Goal: Navigation & Orientation: Find specific page/section

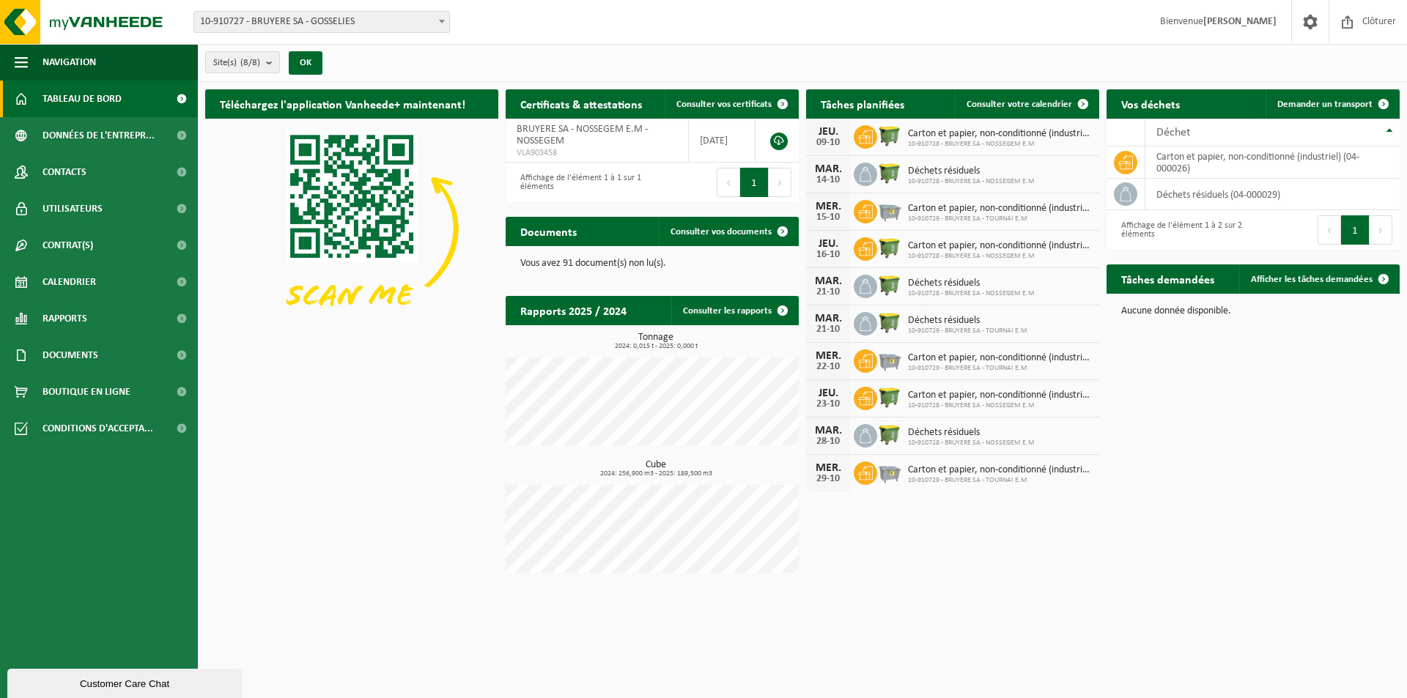
click at [92, 104] on span "Tableau de bord" at bounding box center [81, 99] width 79 height 37
click at [370, 25] on span "10-910727 - BRUYERE SA - GOSSELIES" at bounding box center [321, 22] width 255 height 21
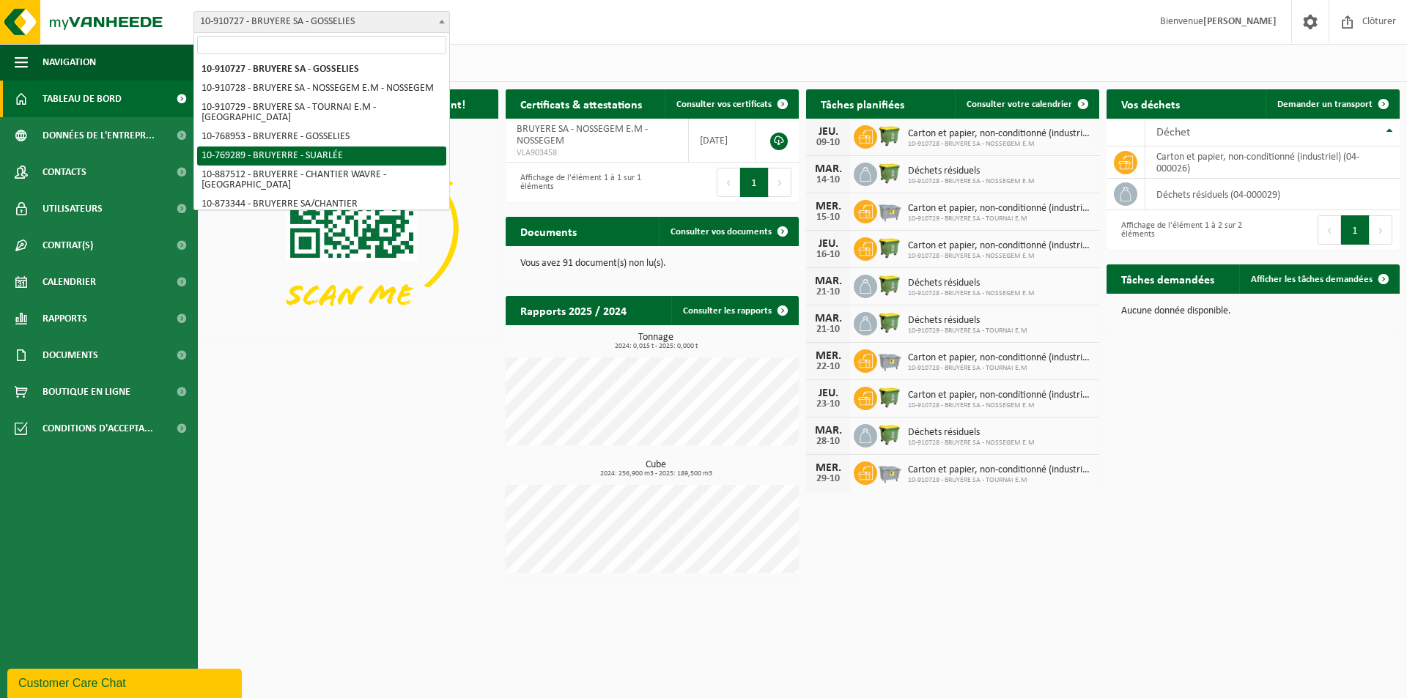
select select "124740"
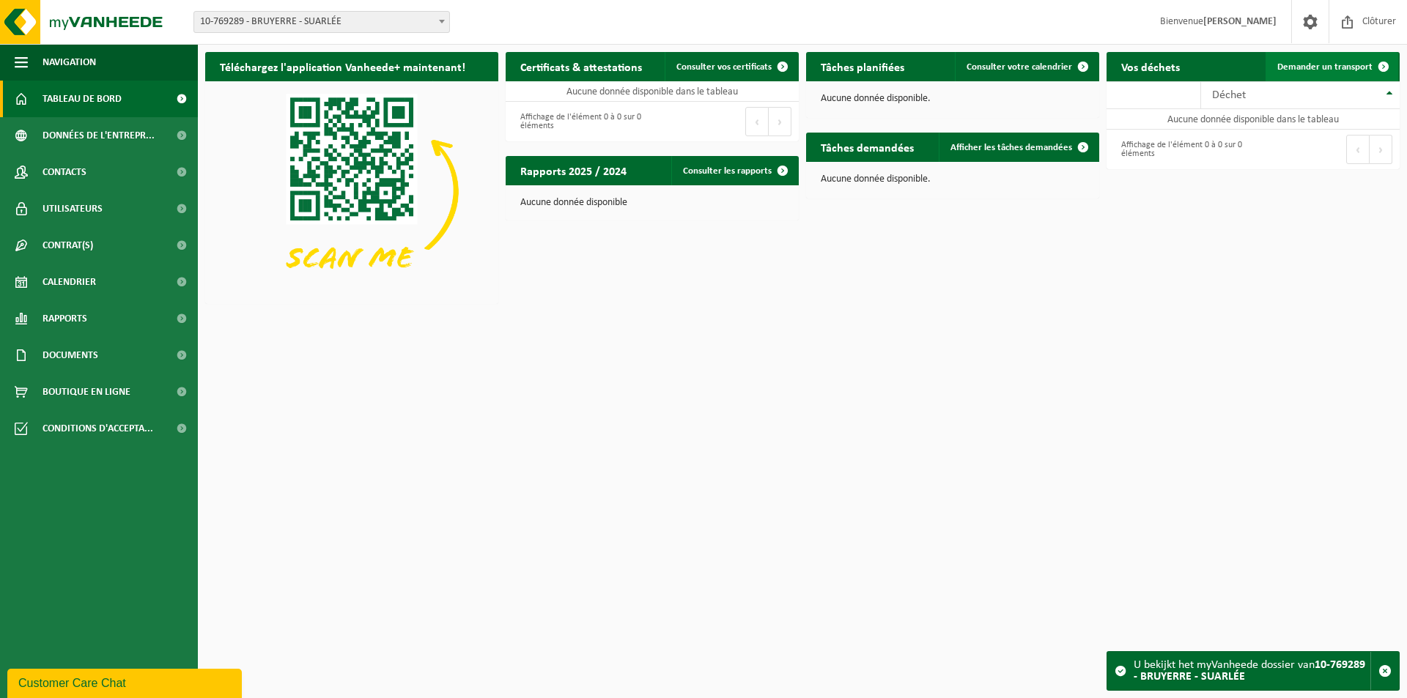
click at [1384, 66] on span at bounding box center [1383, 66] width 29 height 29
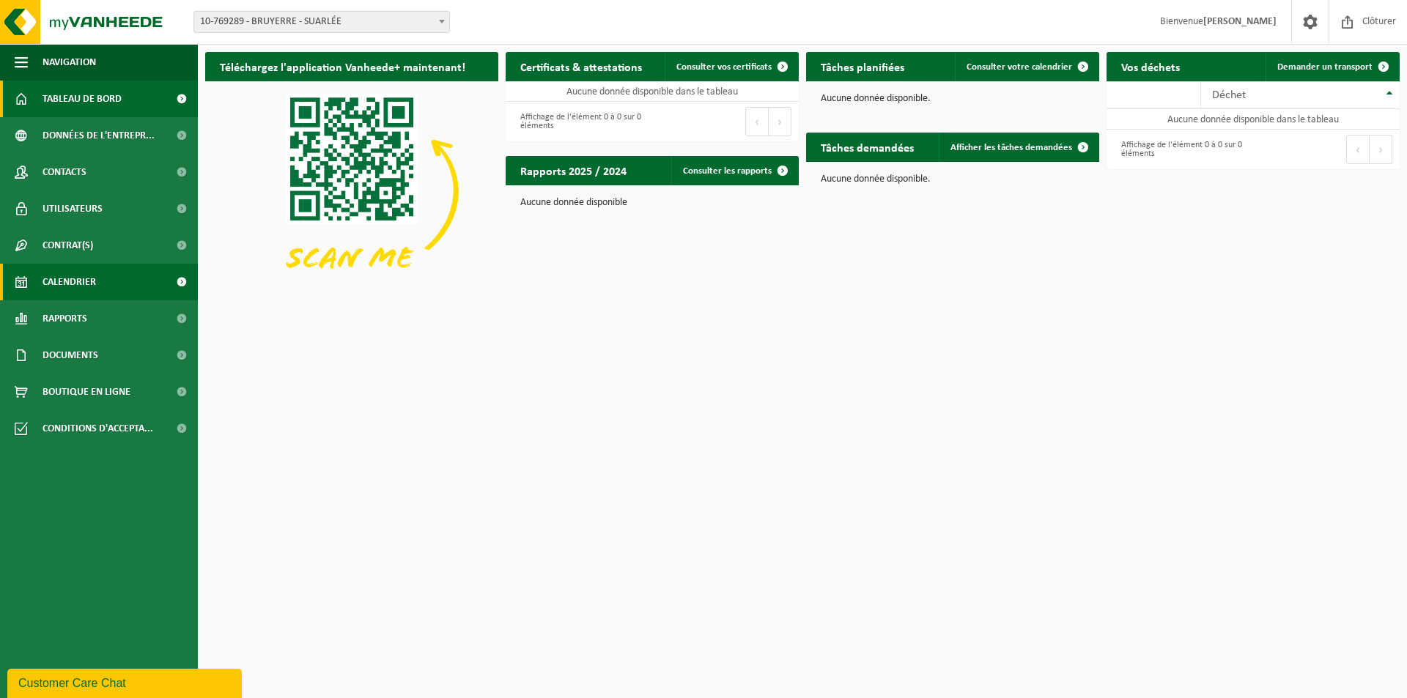
click at [63, 286] on span "Calendrier" at bounding box center [68, 282] width 53 height 37
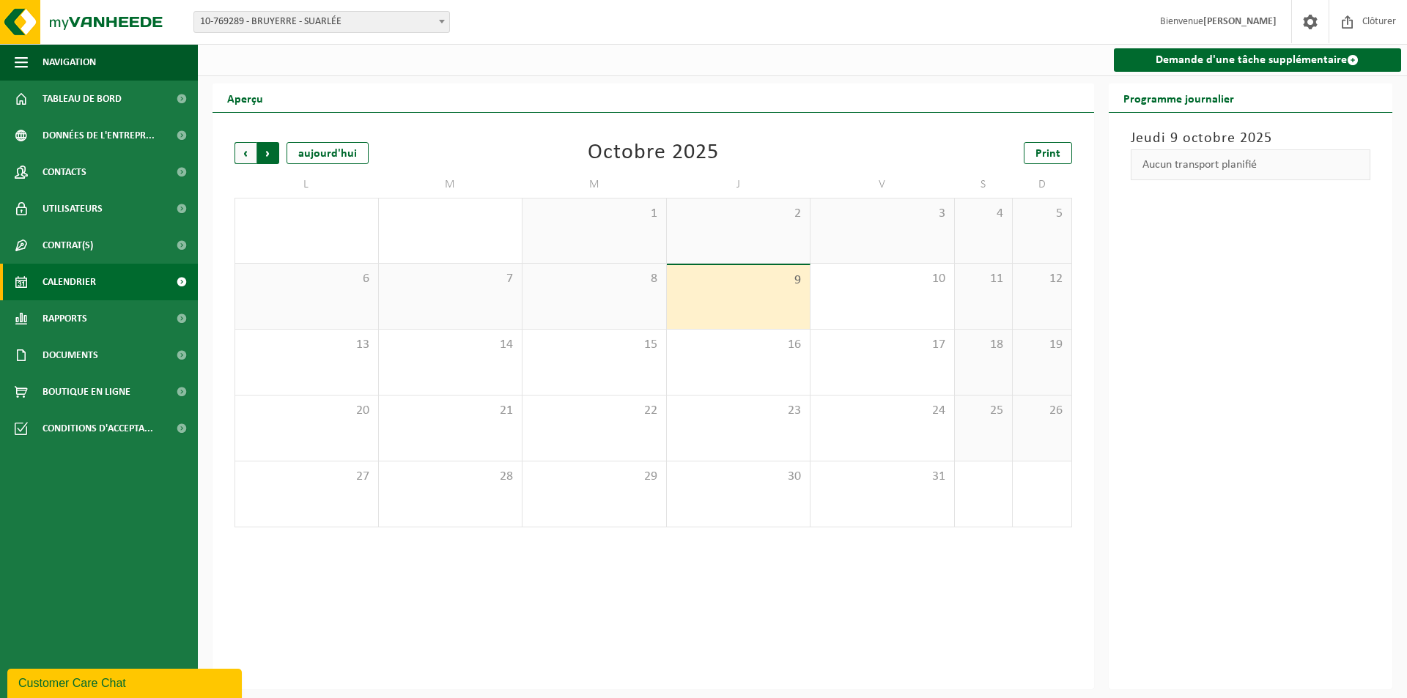
click at [247, 153] on span "Précédent" at bounding box center [245, 153] width 22 height 22
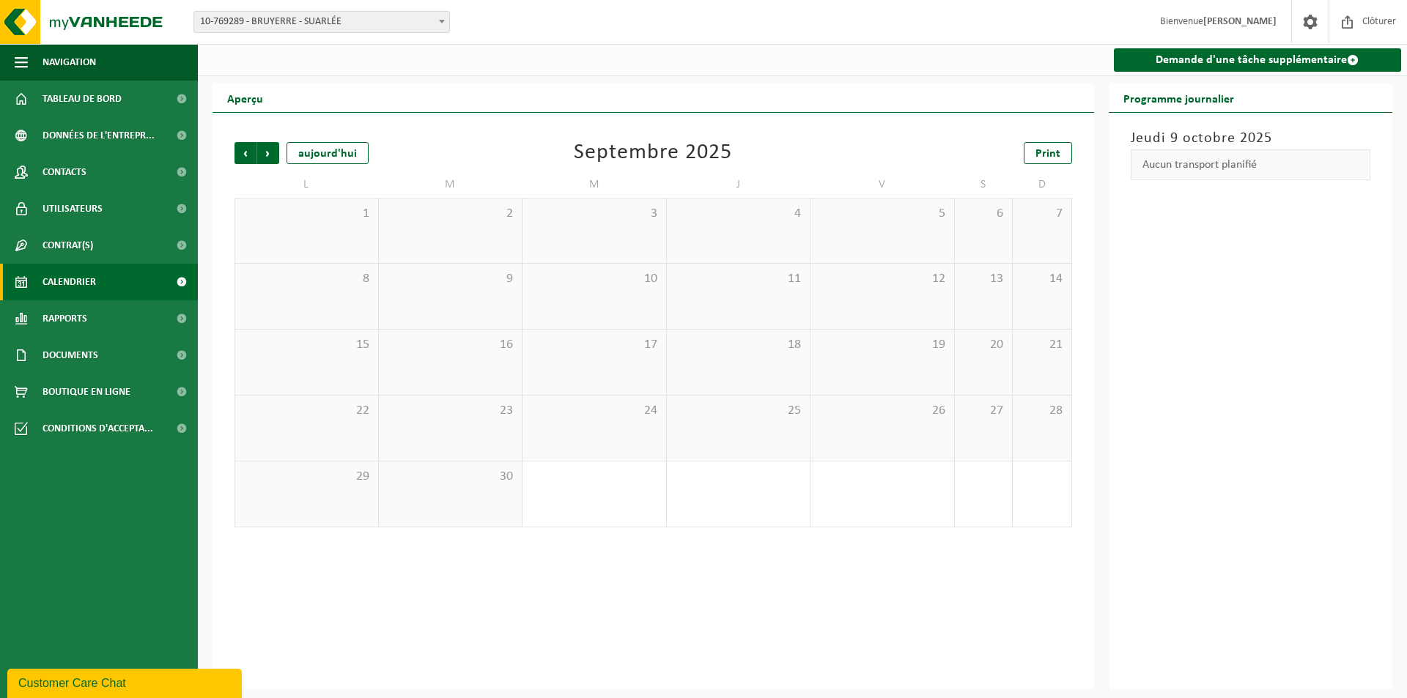
click at [356, 28] on span "10-769289 - BRUYERRE - SUARLÉE" at bounding box center [321, 22] width 255 height 21
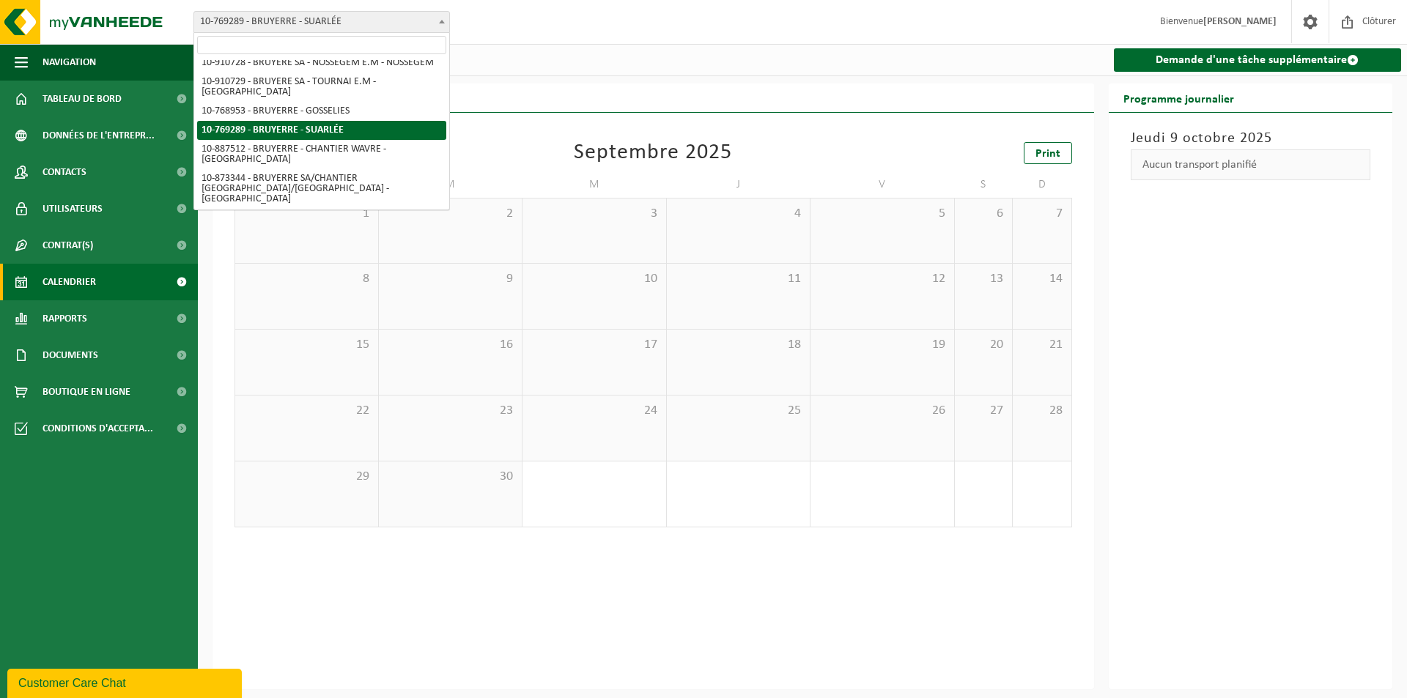
scroll to position [37, 0]
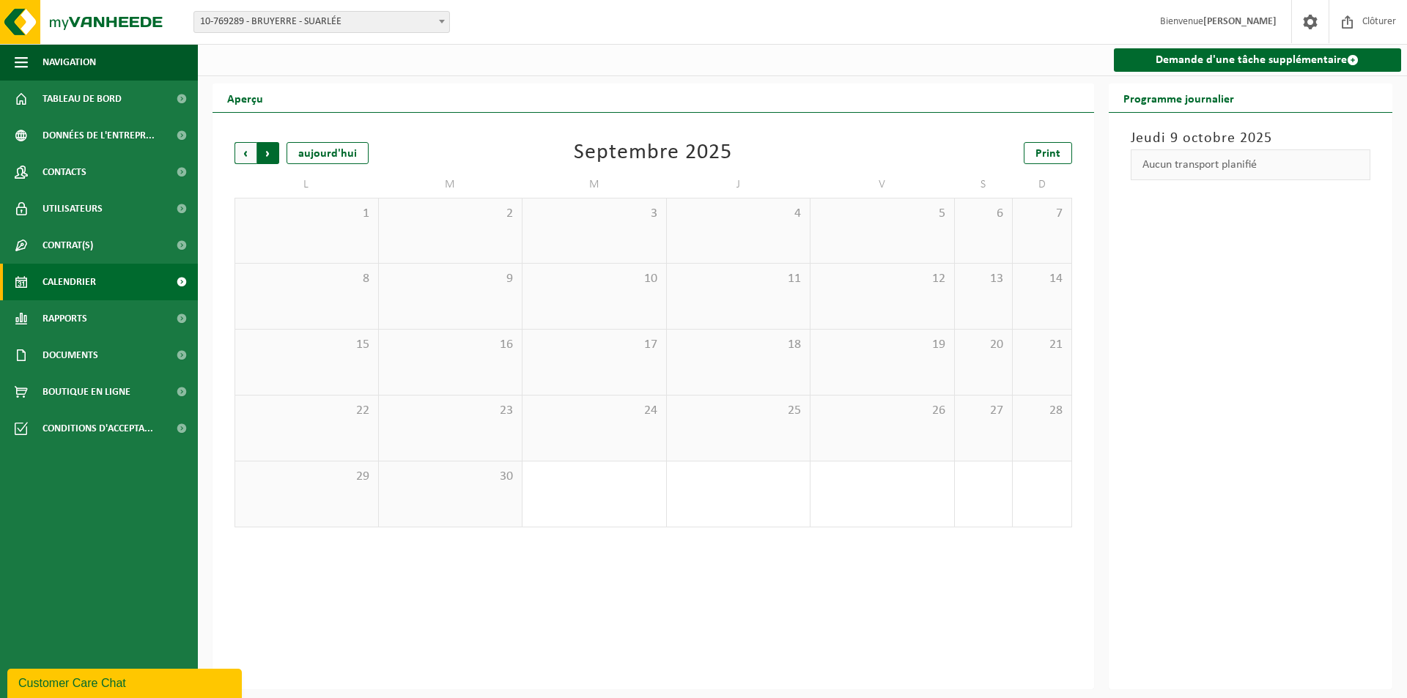
click at [253, 155] on span "Précédent" at bounding box center [245, 153] width 22 height 22
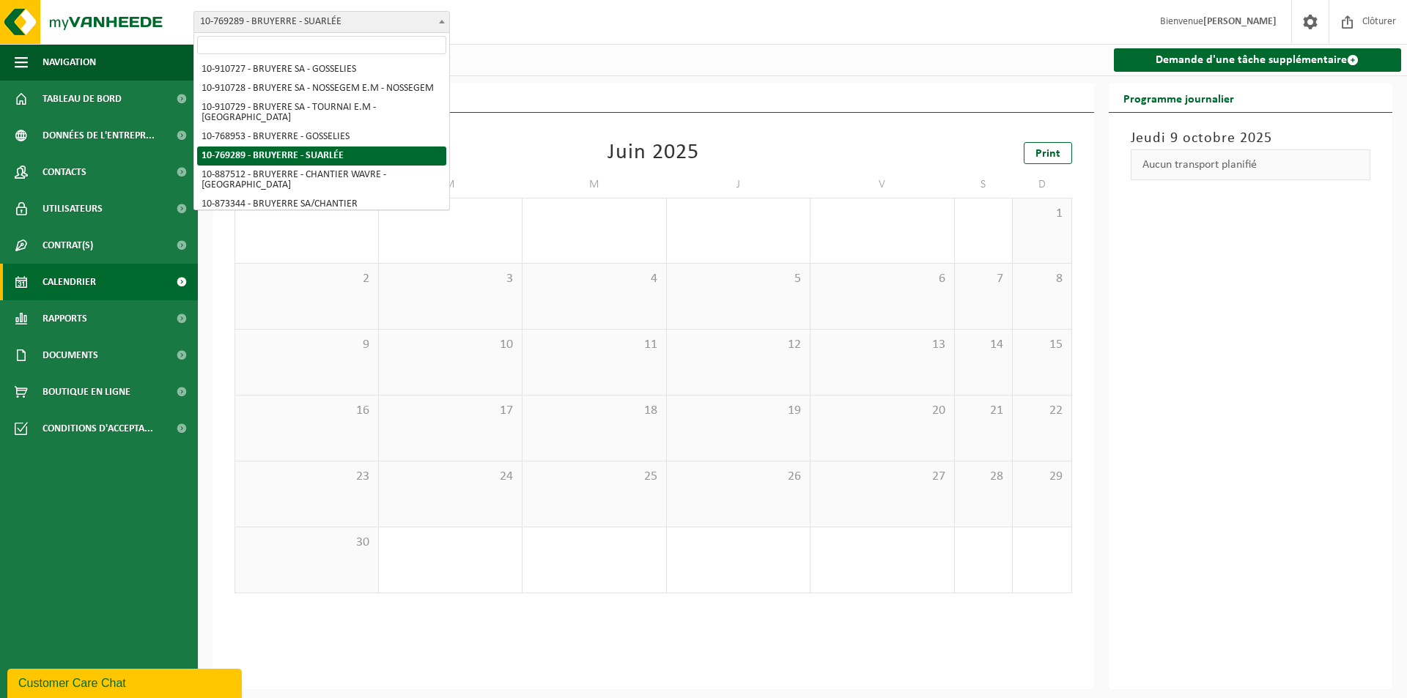
click at [307, 15] on span "10-769289 - BRUYERRE - SUARLÉE" at bounding box center [321, 22] width 255 height 21
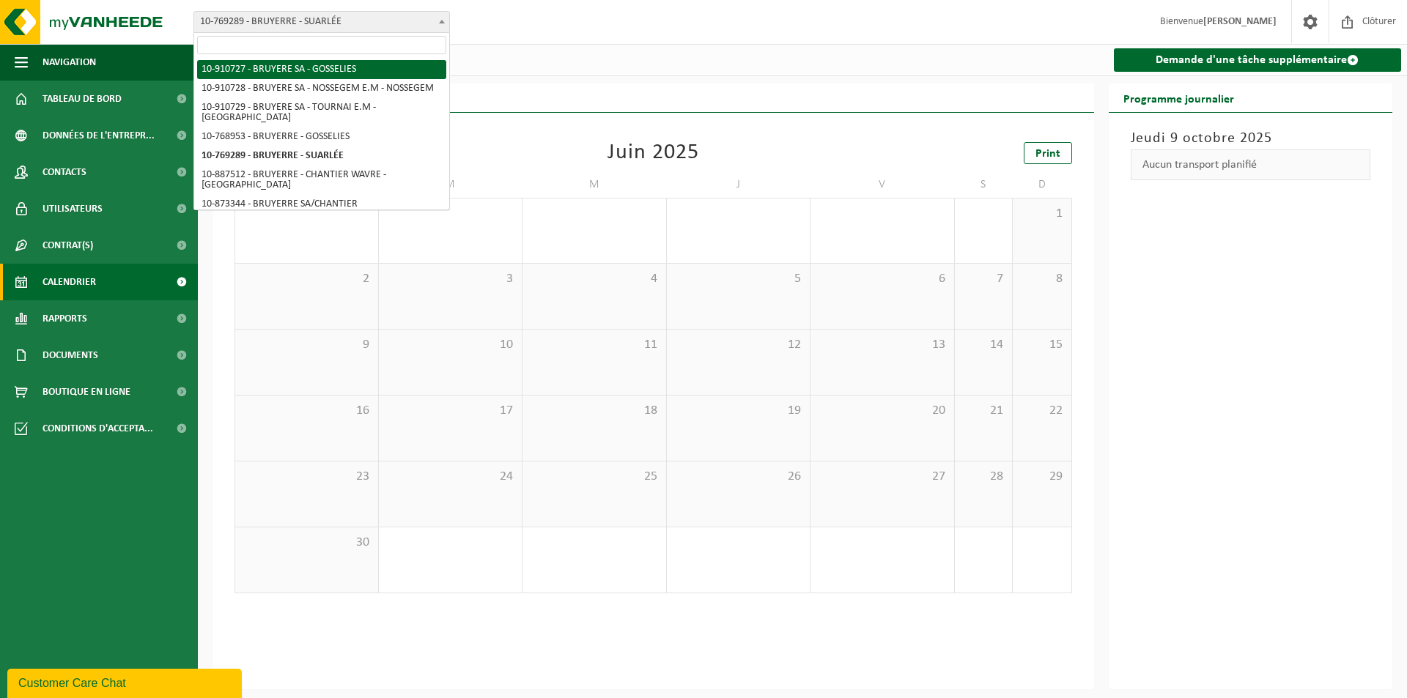
select select "124724"
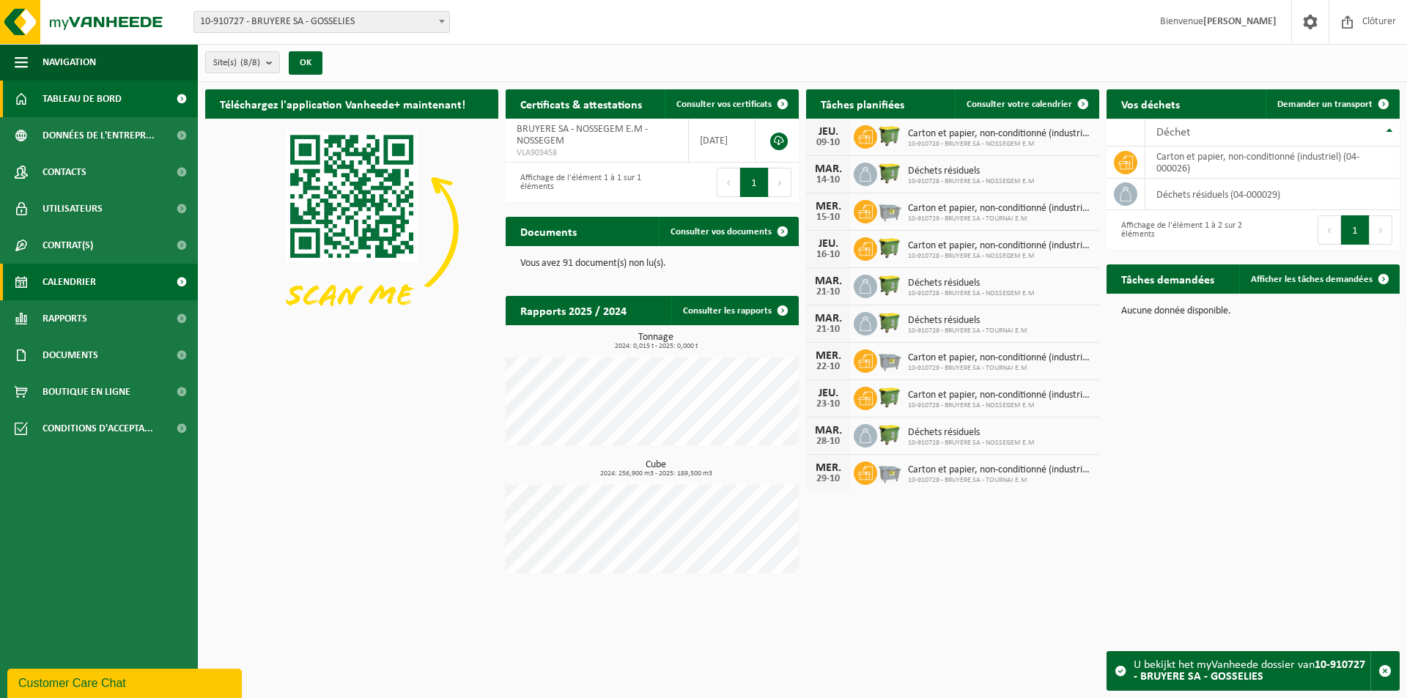
click at [119, 280] on link "Calendrier" at bounding box center [99, 282] width 198 height 37
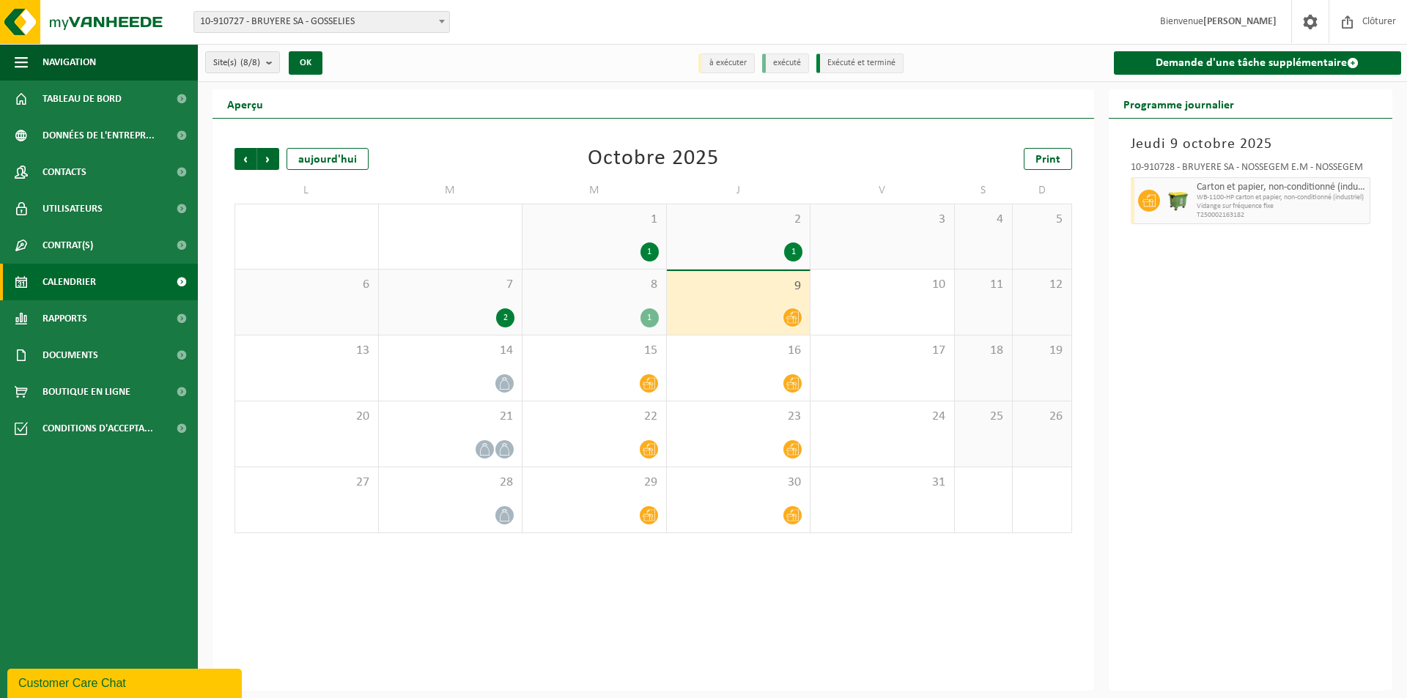
click at [793, 317] on icon at bounding box center [792, 317] width 12 height 12
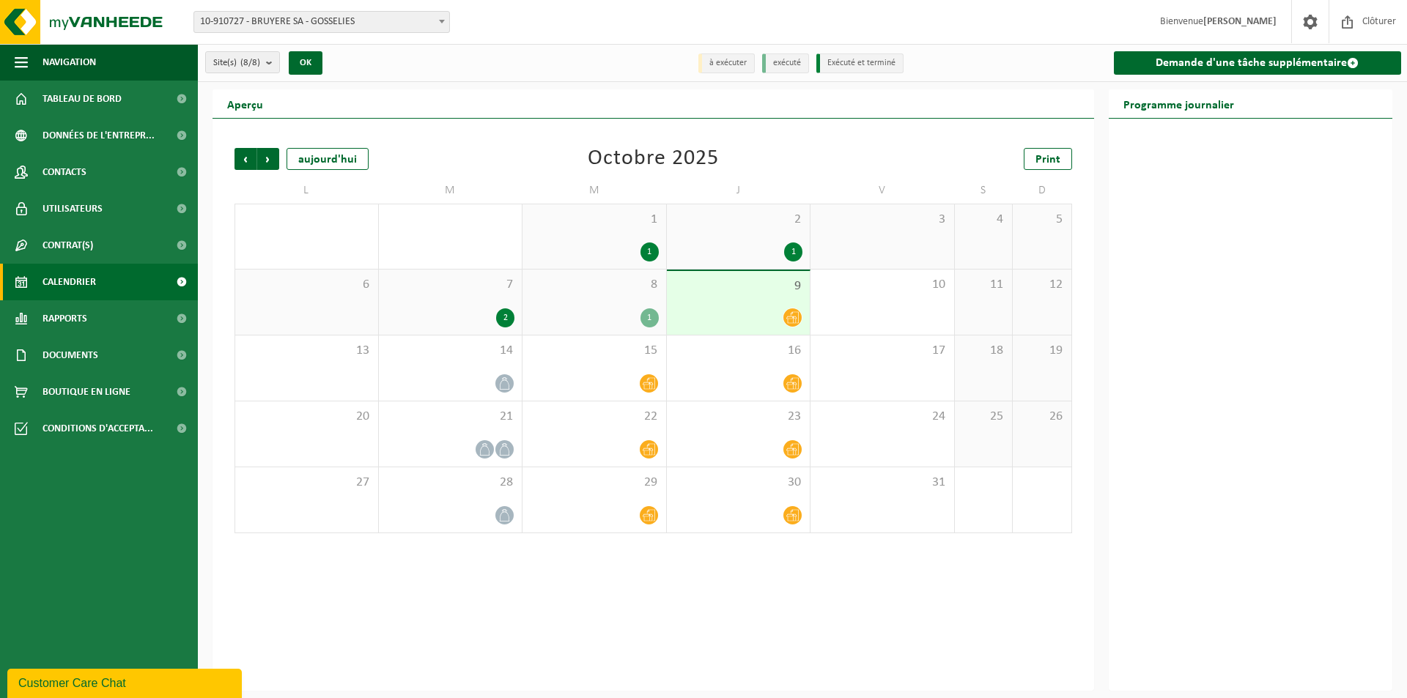
click at [793, 317] on icon at bounding box center [792, 317] width 12 height 12
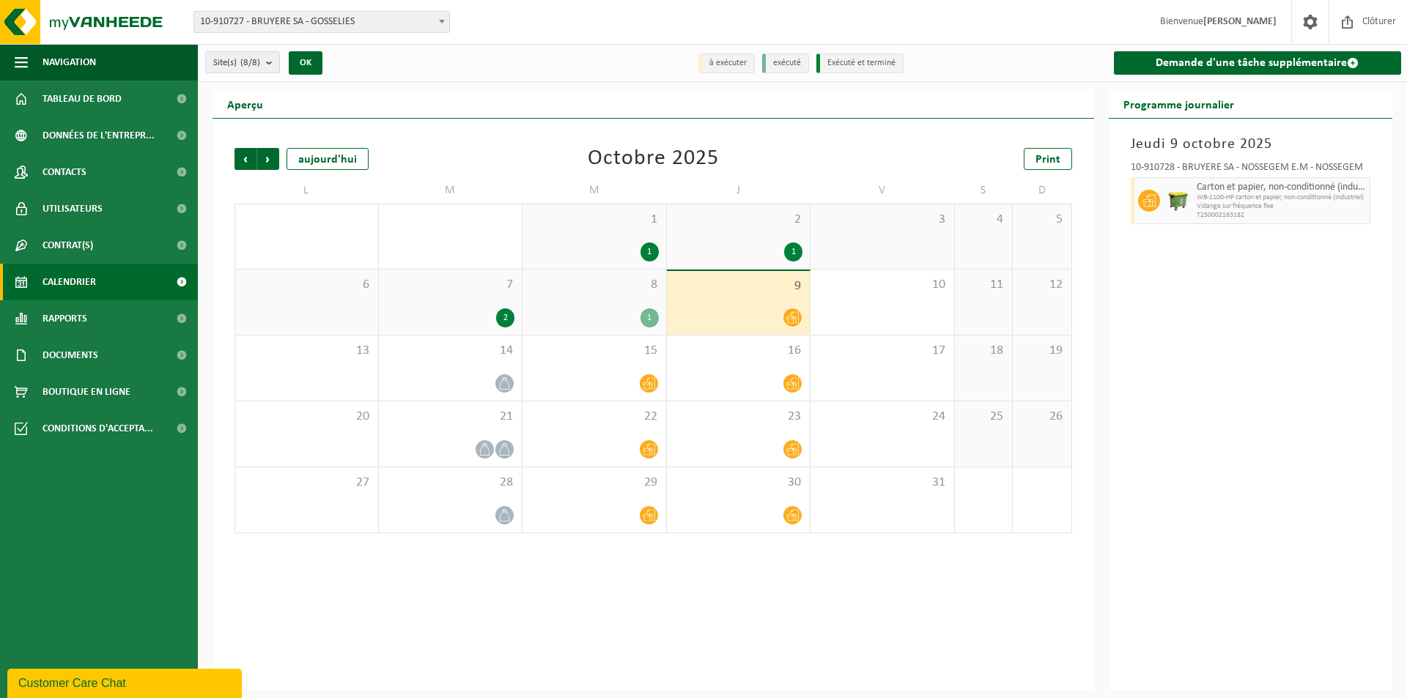
click at [505, 316] on div "2" at bounding box center [505, 317] width 18 height 19
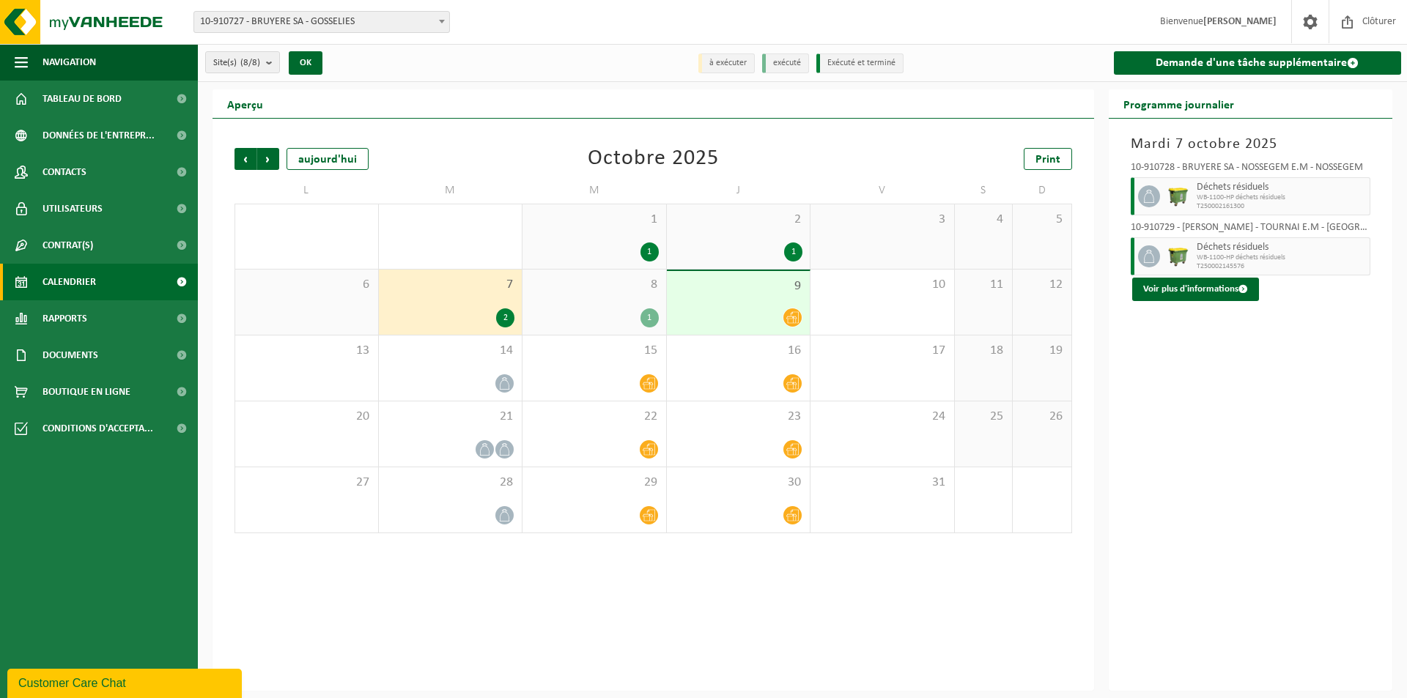
click at [651, 321] on div "1" at bounding box center [649, 317] width 18 height 19
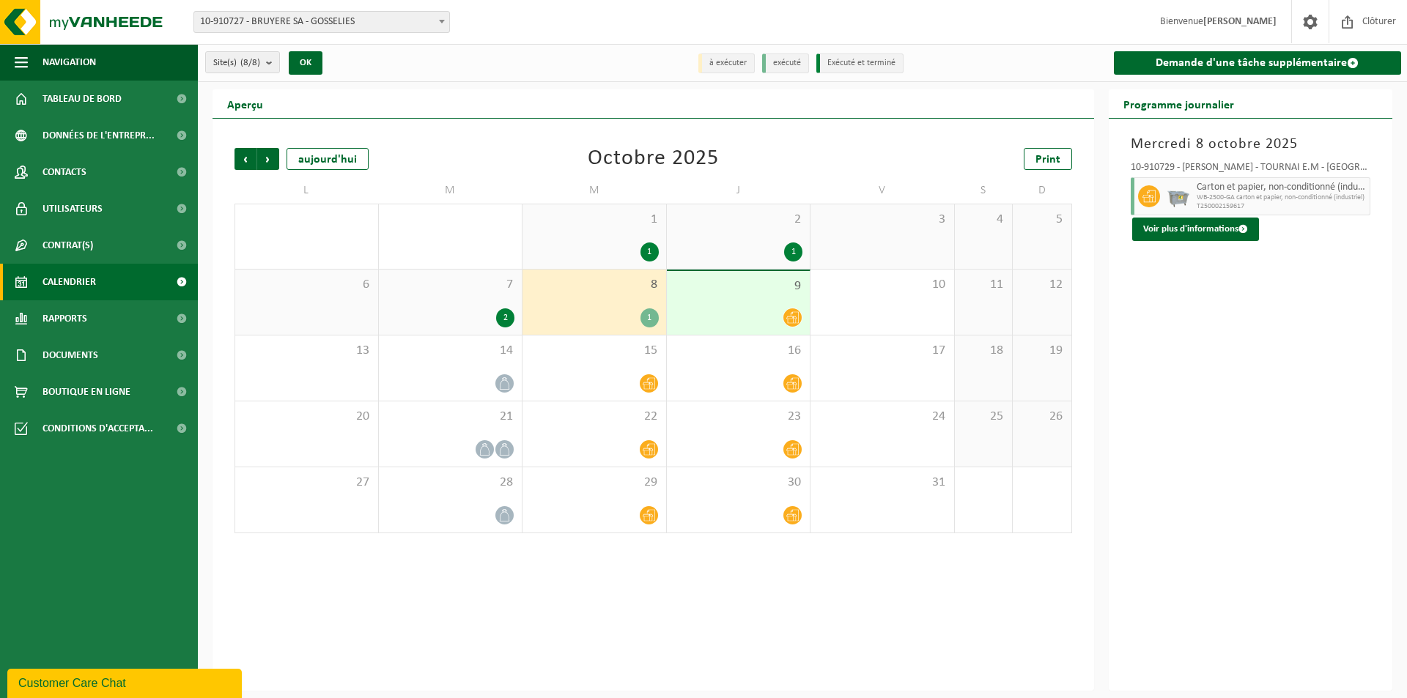
click at [795, 319] on icon at bounding box center [792, 317] width 12 height 12
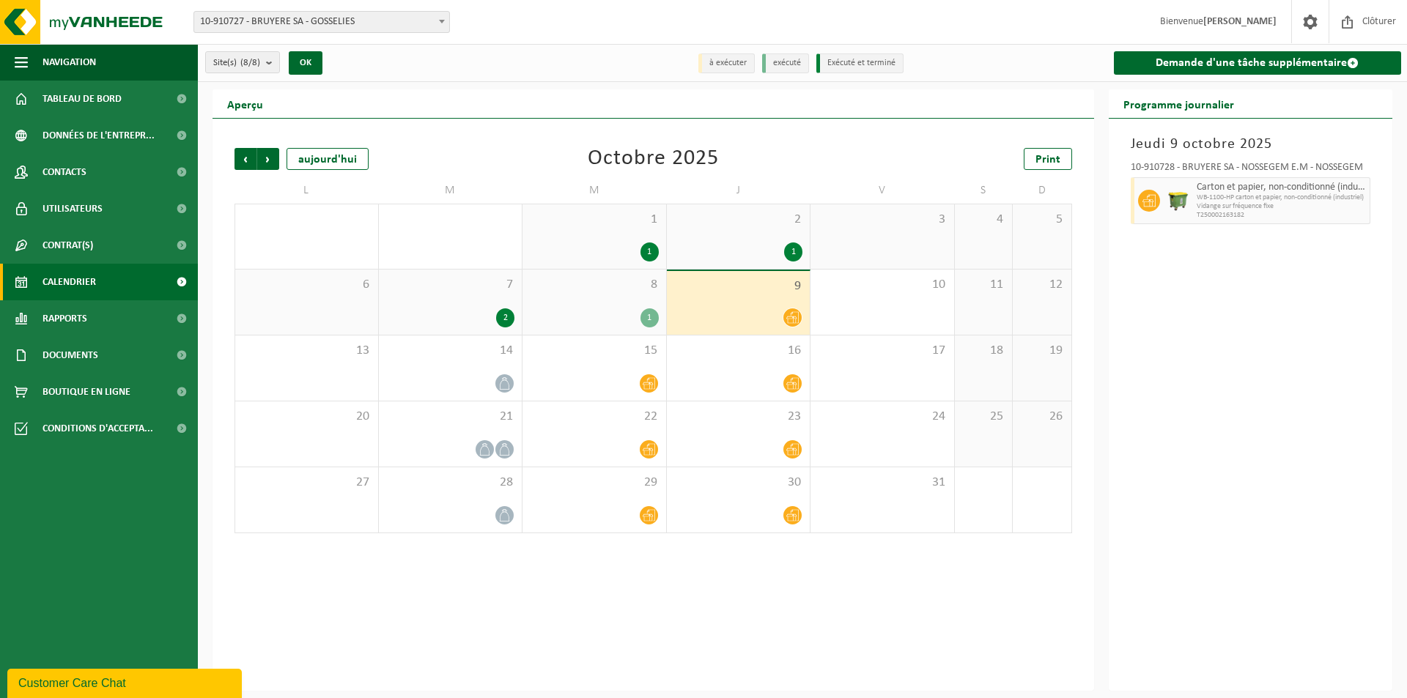
click at [796, 245] on div "1" at bounding box center [793, 252] width 18 height 19
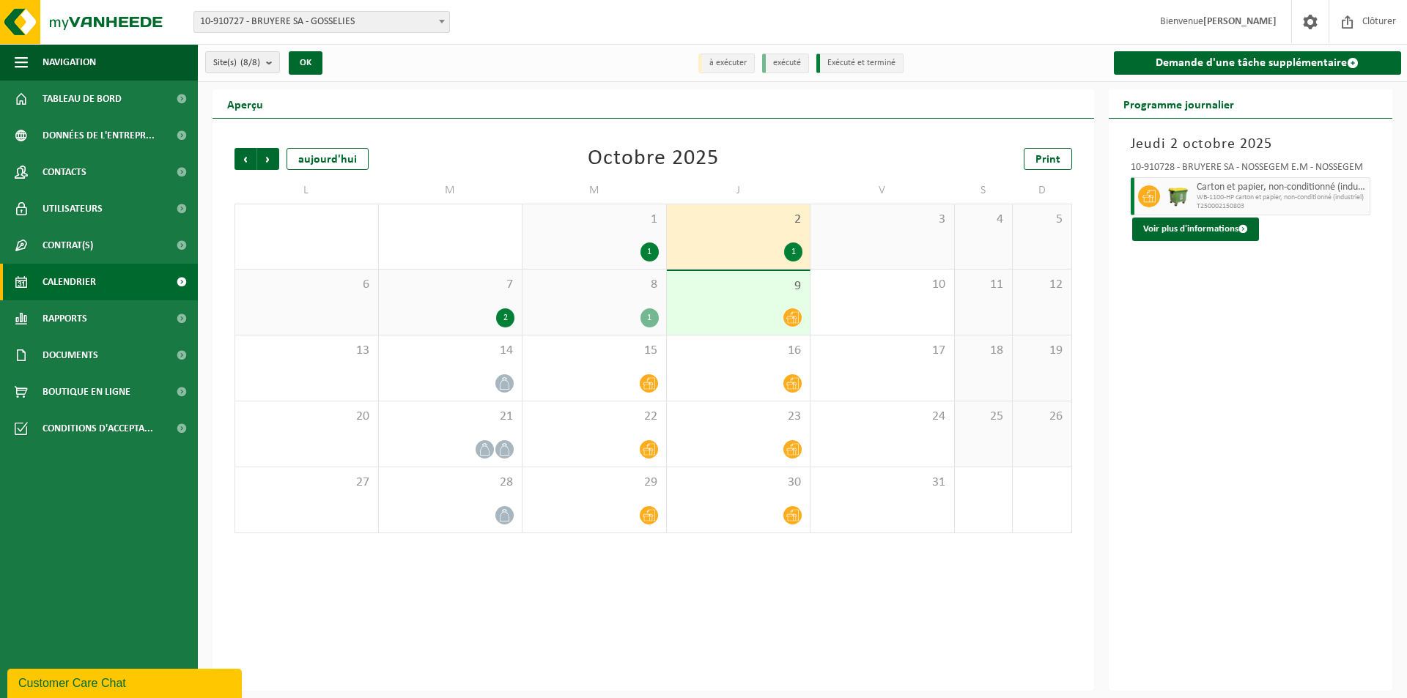
click at [651, 247] on div "1" at bounding box center [649, 252] width 18 height 19
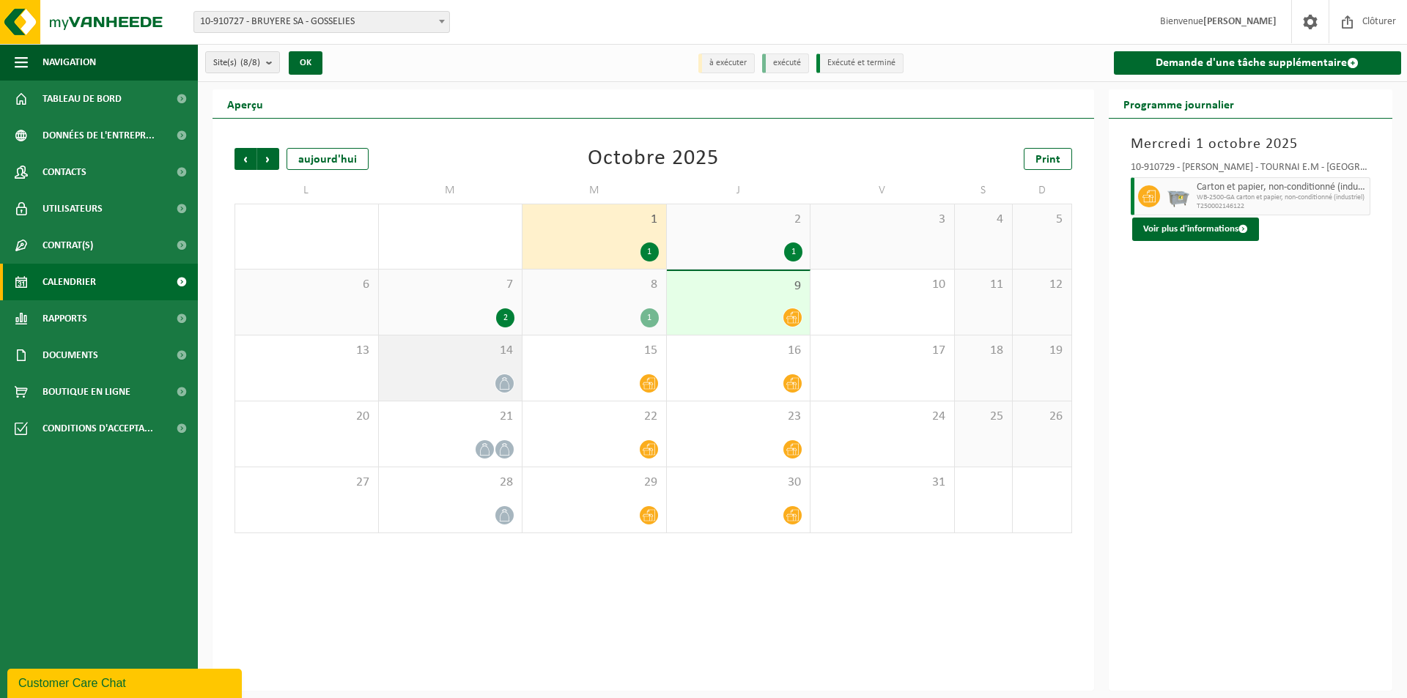
click at [507, 377] on icon at bounding box center [504, 383] width 12 height 12
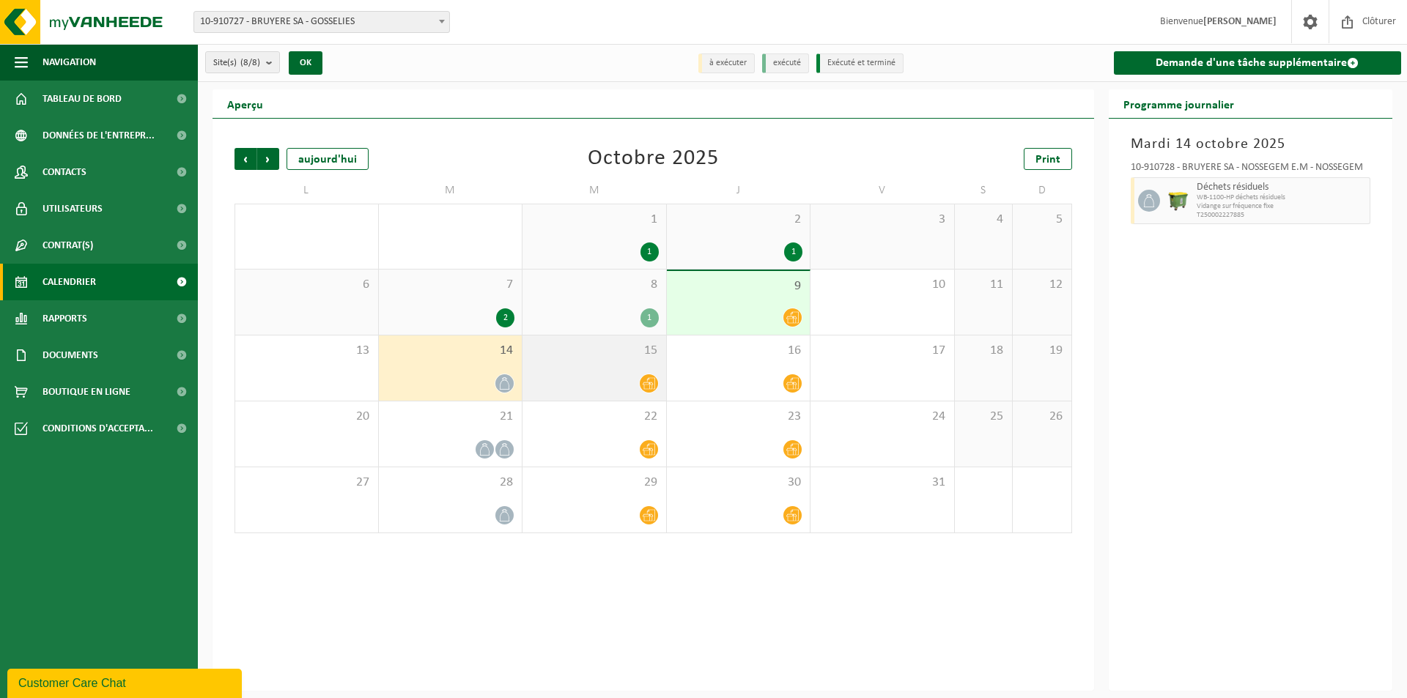
click at [649, 385] on icon at bounding box center [649, 384] width 12 height 12
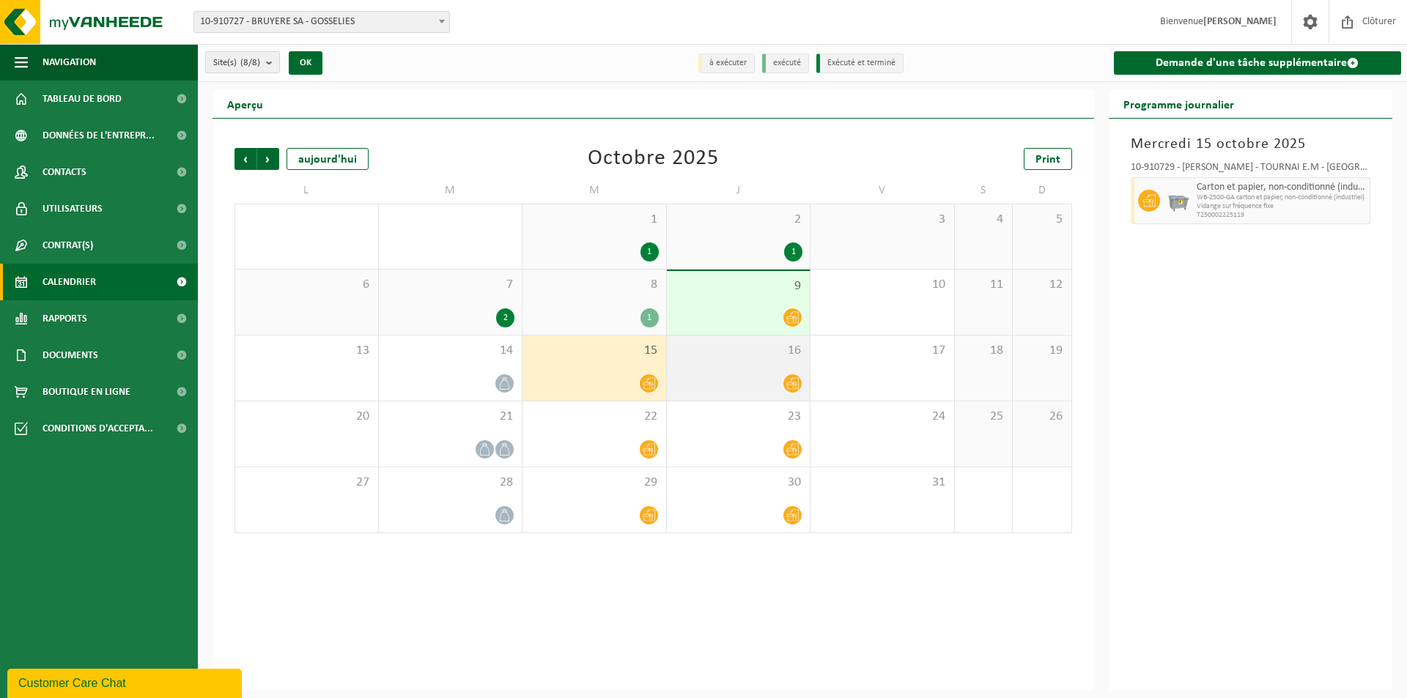
click at [794, 378] on icon at bounding box center [792, 383] width 12 height 12
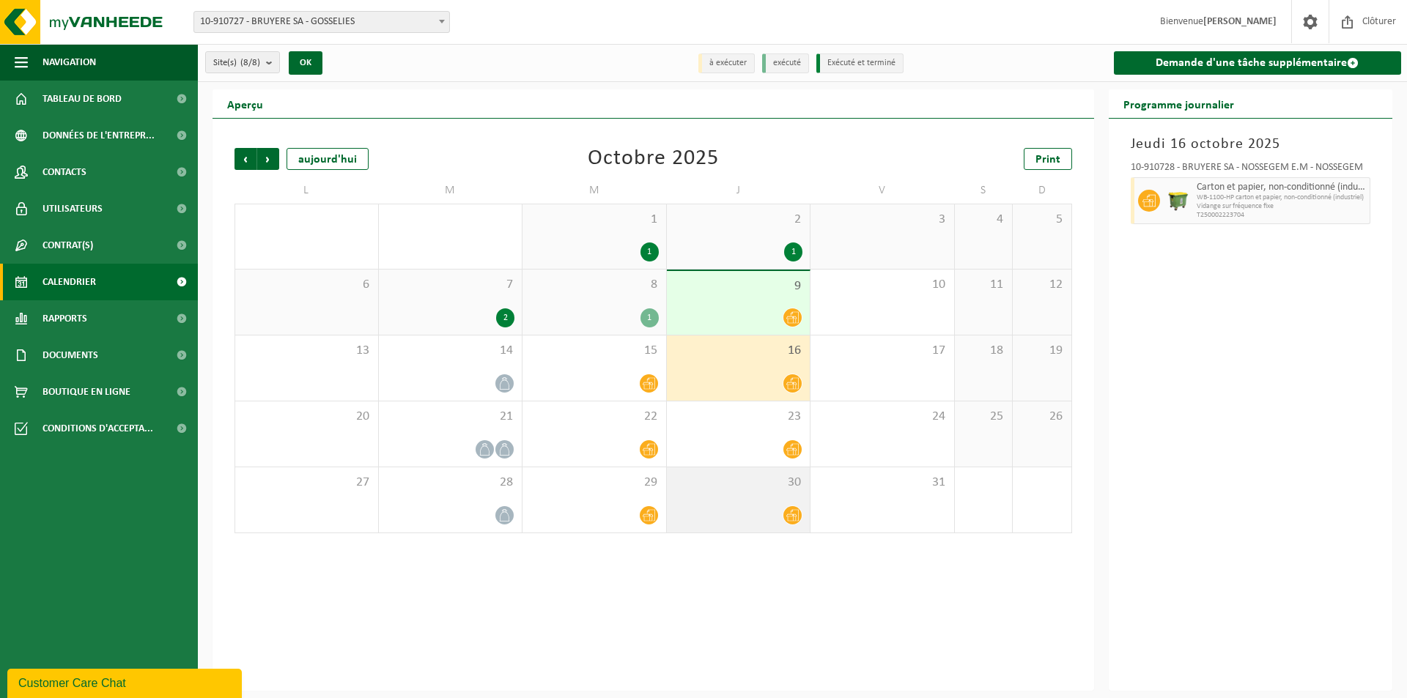
click at [798, 517] on icon at bounding box center [792, 515] width 12 height 12
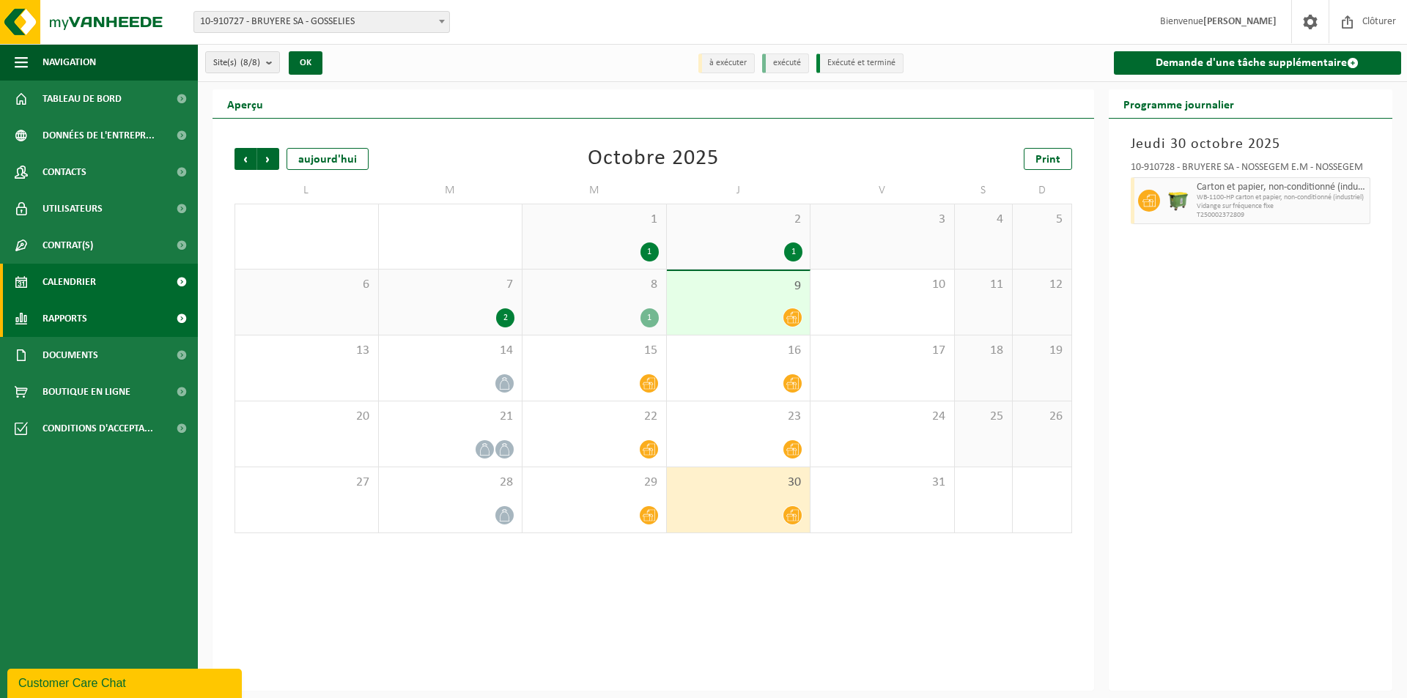
click at [79, 315] on span "Rapports" at bounding box center [64, 318] width 45 height 37
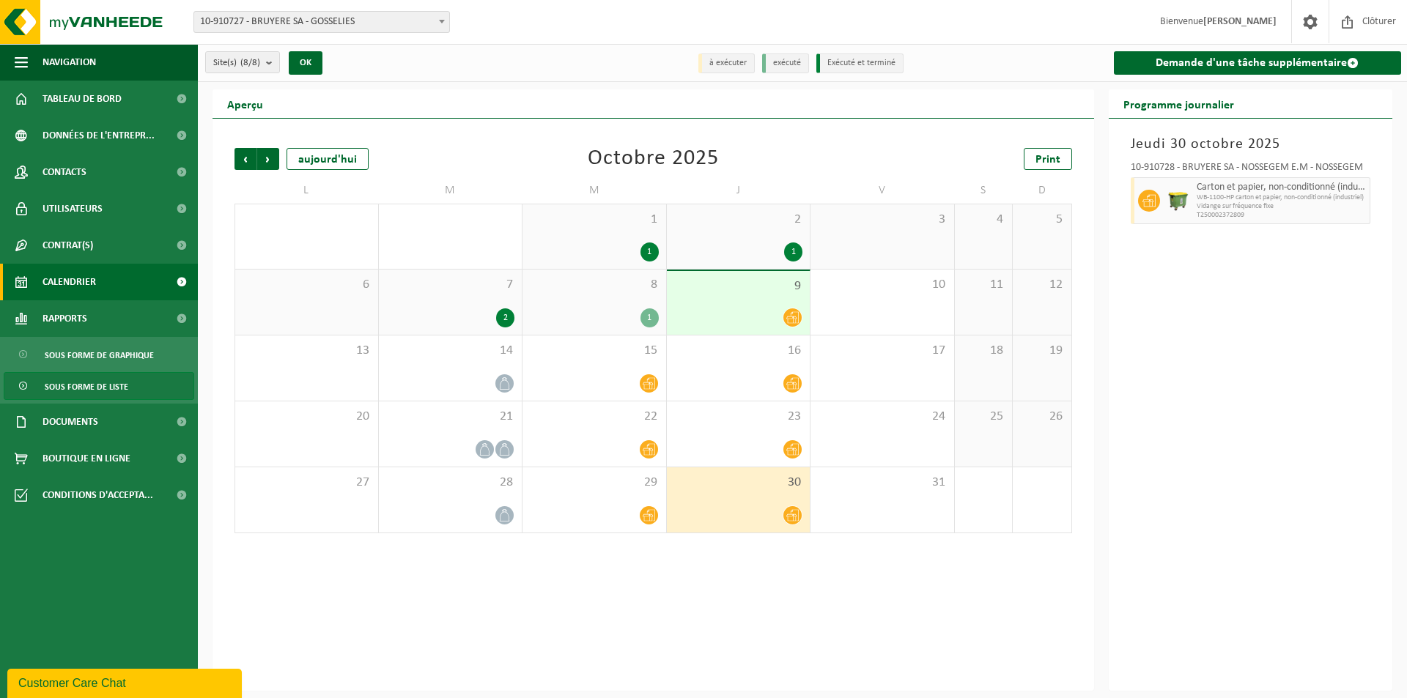
click at [67, 381] on span "Sous forme de liste" at bounding box center [87, 387] width 84 height 28
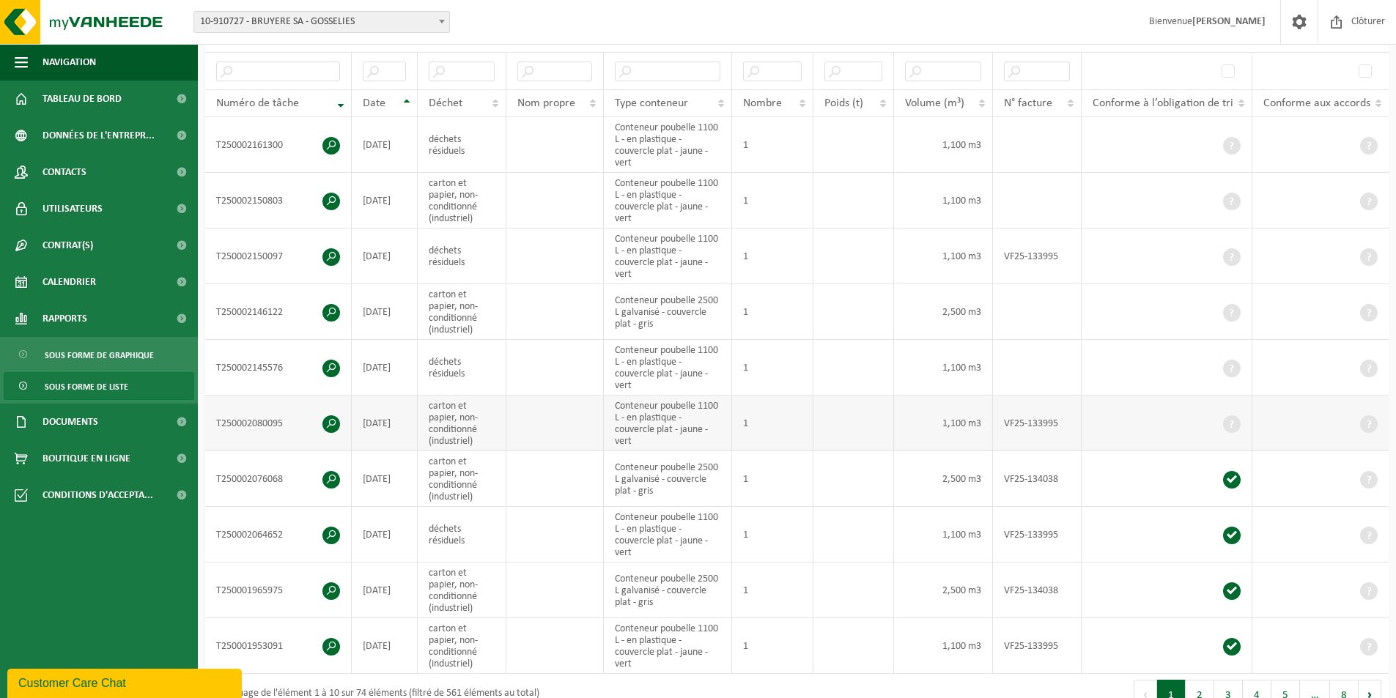
scroll to position [220, 0]
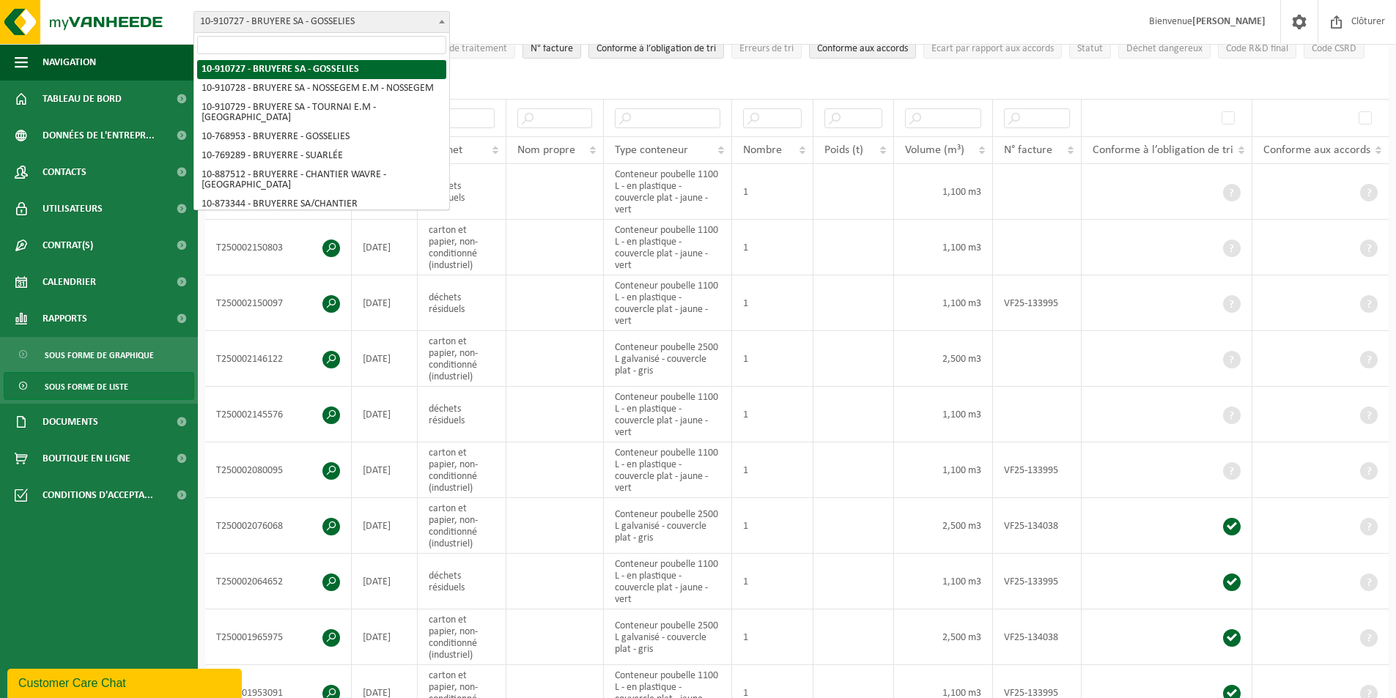
click at [347, 21] on span "10-910727 - BRUYERE SA - GOSSELIES" at bounding box center [321, 22] width 255 height 21
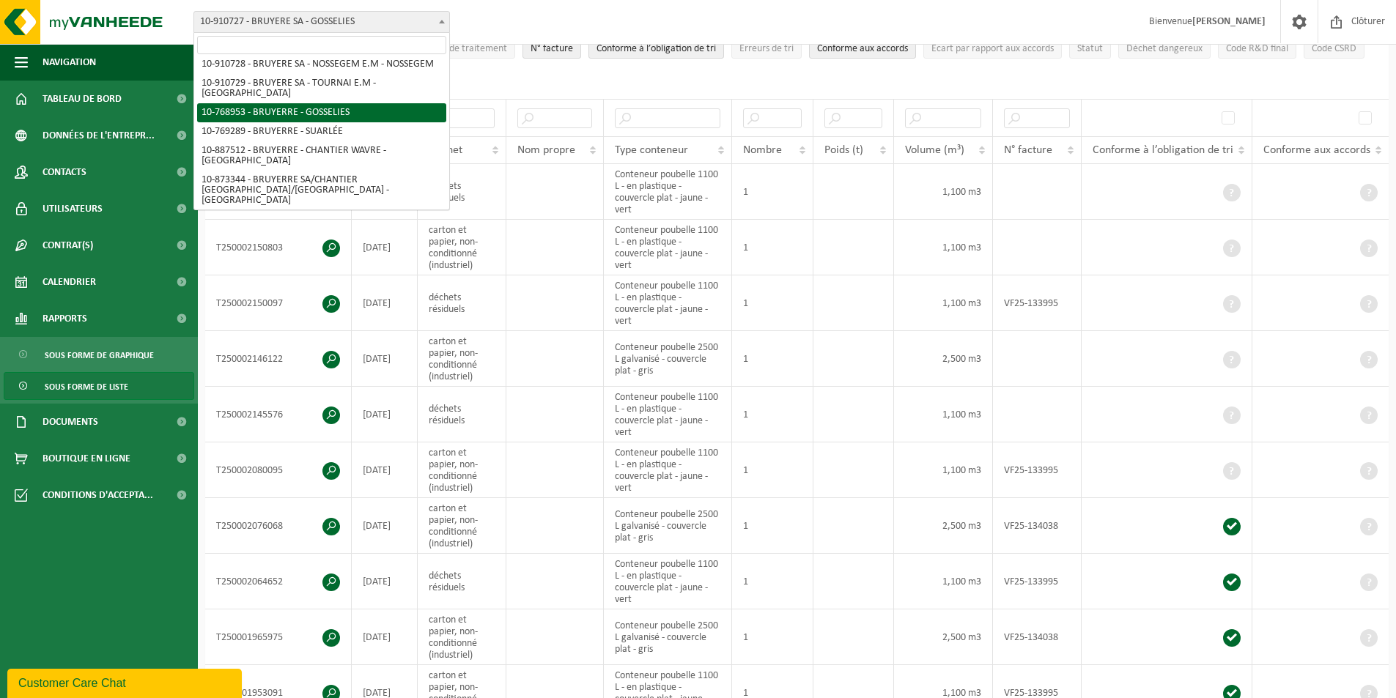
scroll to position [37, 0]
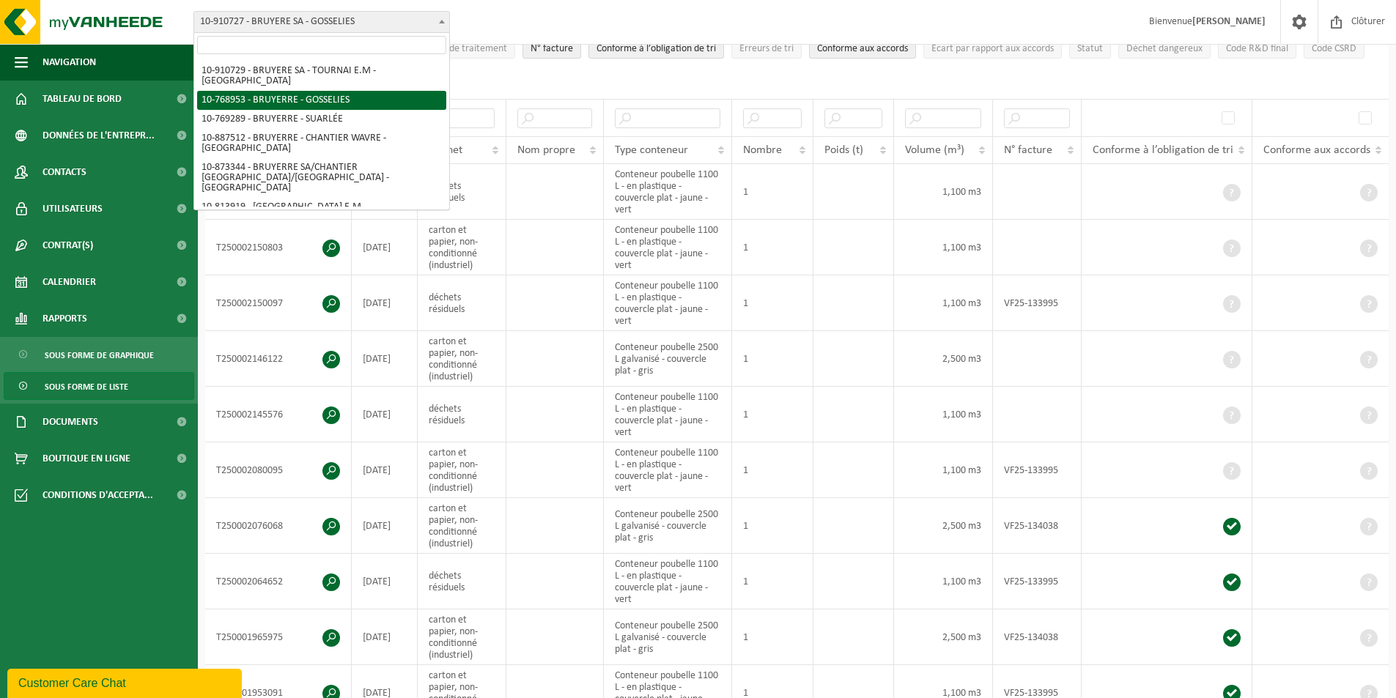
click at [559, 12] on div "Site: 10-910727 - BRUYERE SA - GOSSELIES 10-910728 - BRUYERE SA - NOSSEGEM E.M …" at bounding box center [698, 22] width 1396 height 45
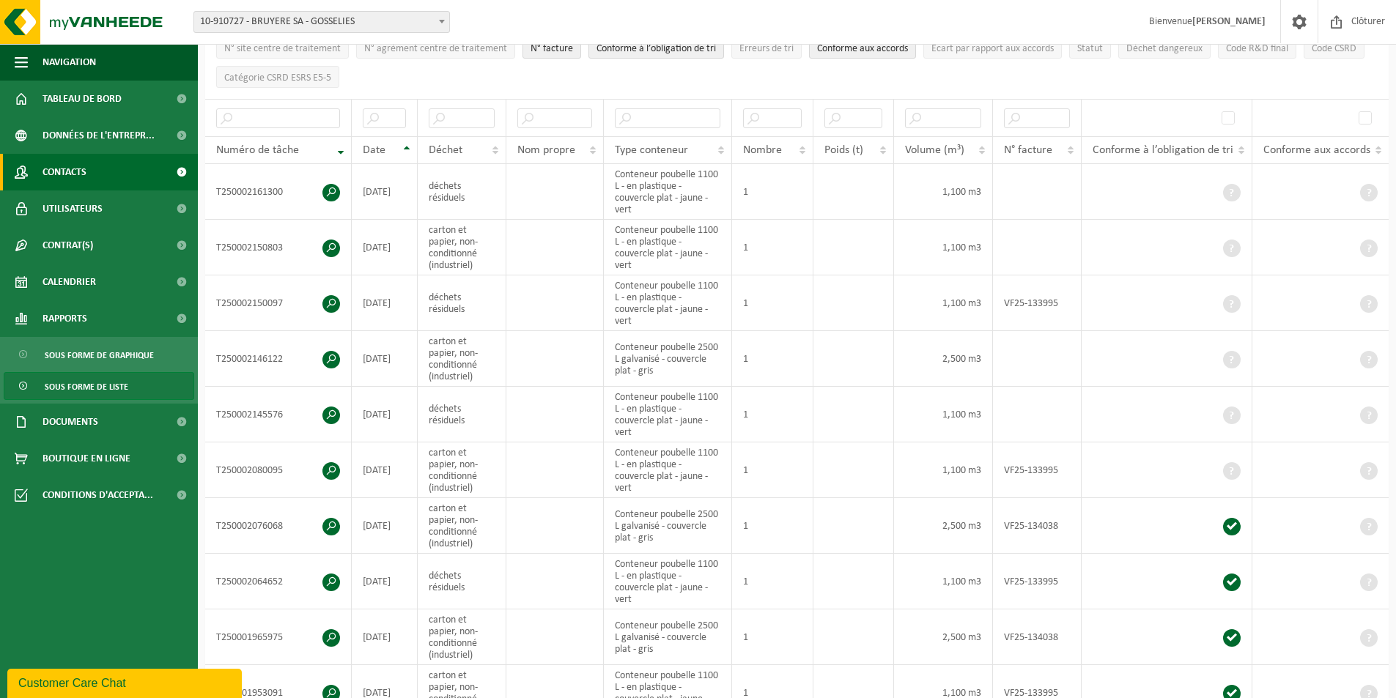
click at [80, 182] on span "Contacts" at bounding box center [64, 172] width 44 height 37
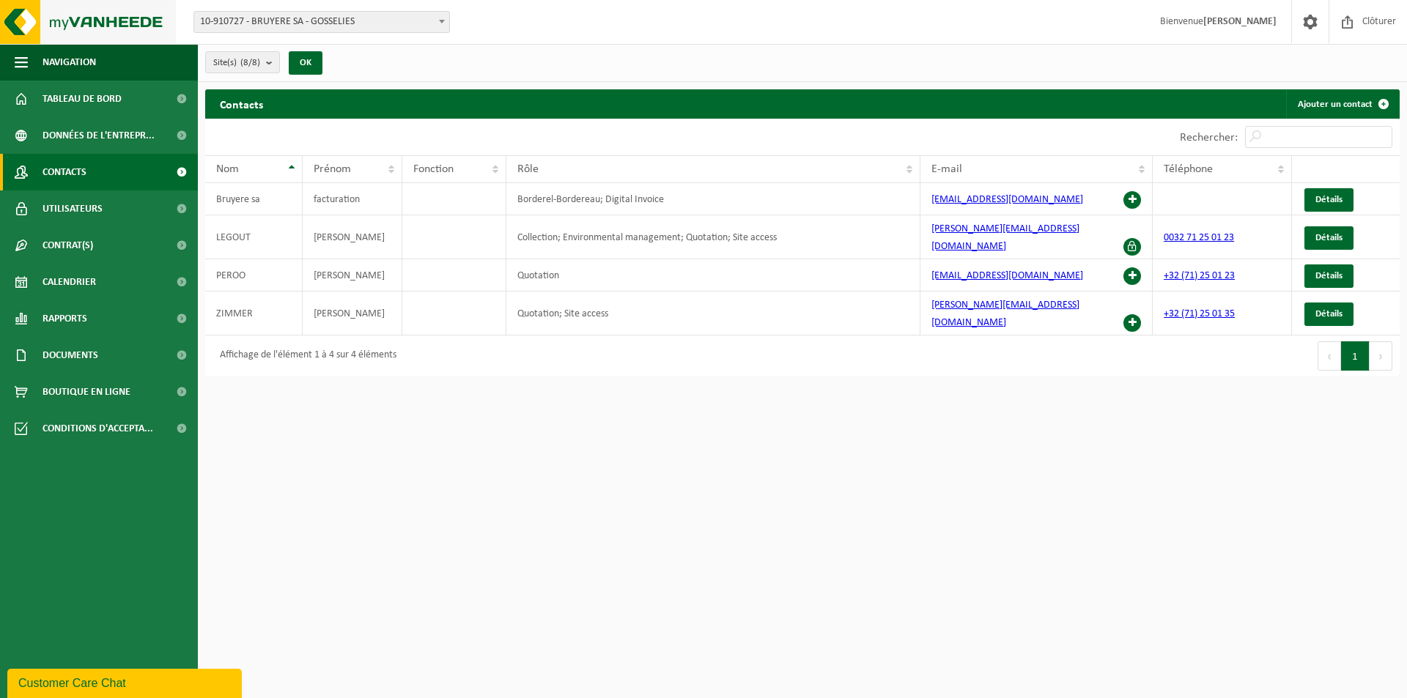
click at [62, 28] on img at bounding box center [88, 22] width 176 height 44
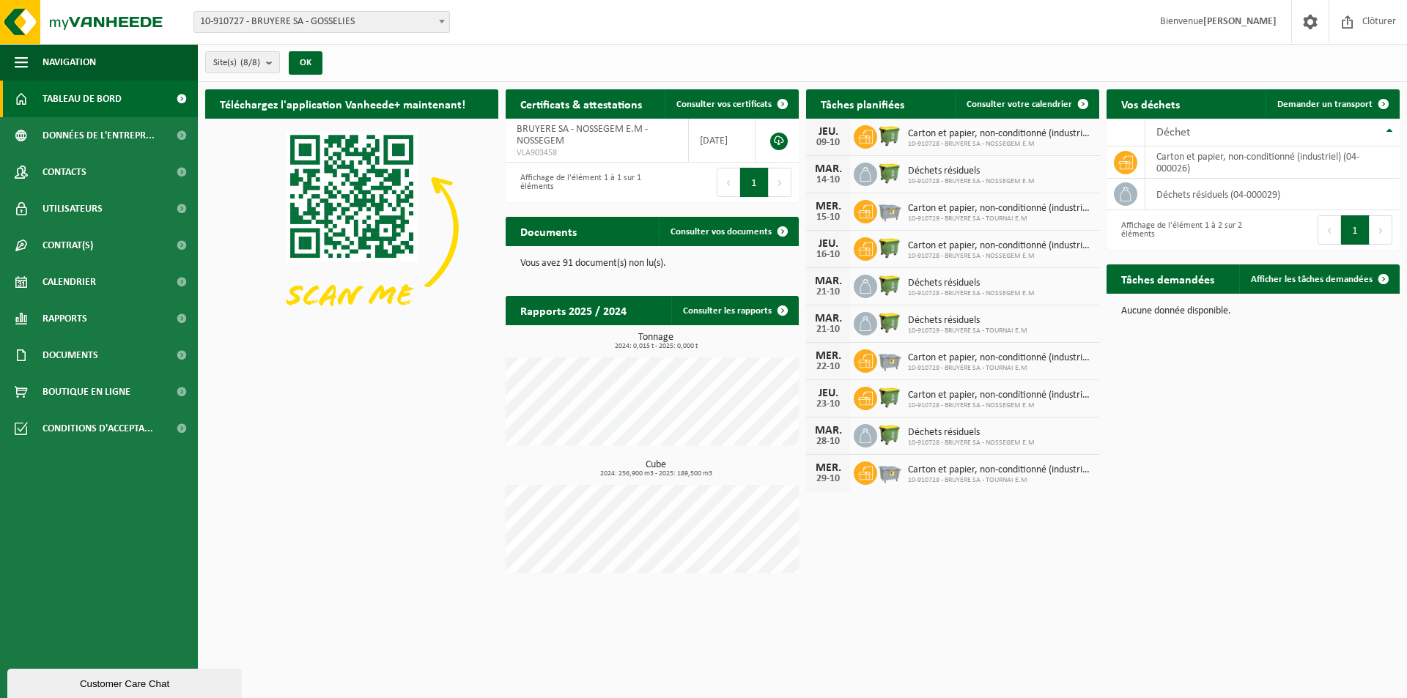
click at [769, 655] on html "Site: 10-910727 - BRUYERE SA - GOSSELIES 10-910728 - BRUYERE SA - NOSSEGEM E.M …" at bounding box center [703, 349] width 1407 height 698
